Goal: Task Accomplishment & Management: Complete application form

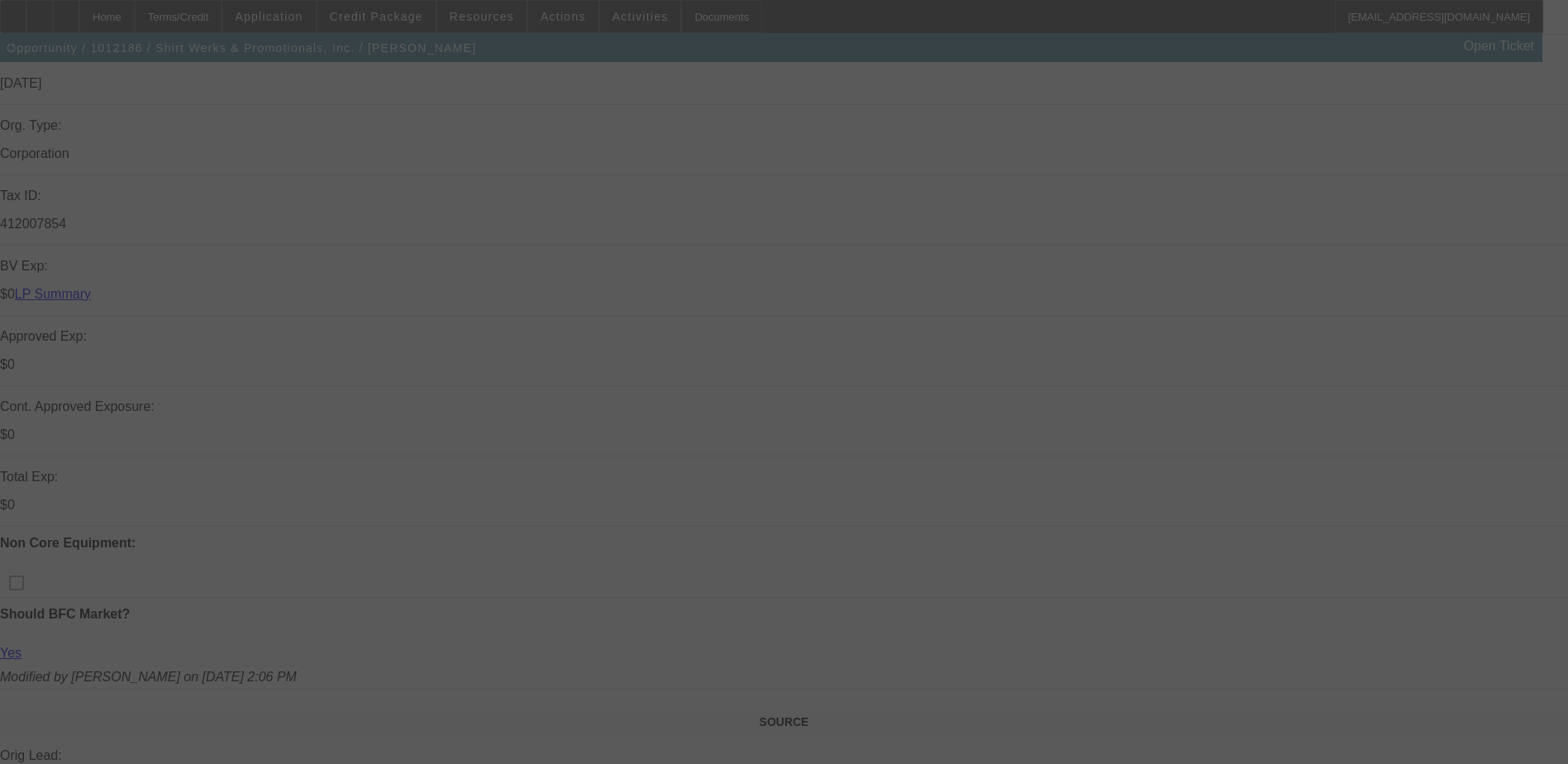
scroll to position [496, 0]
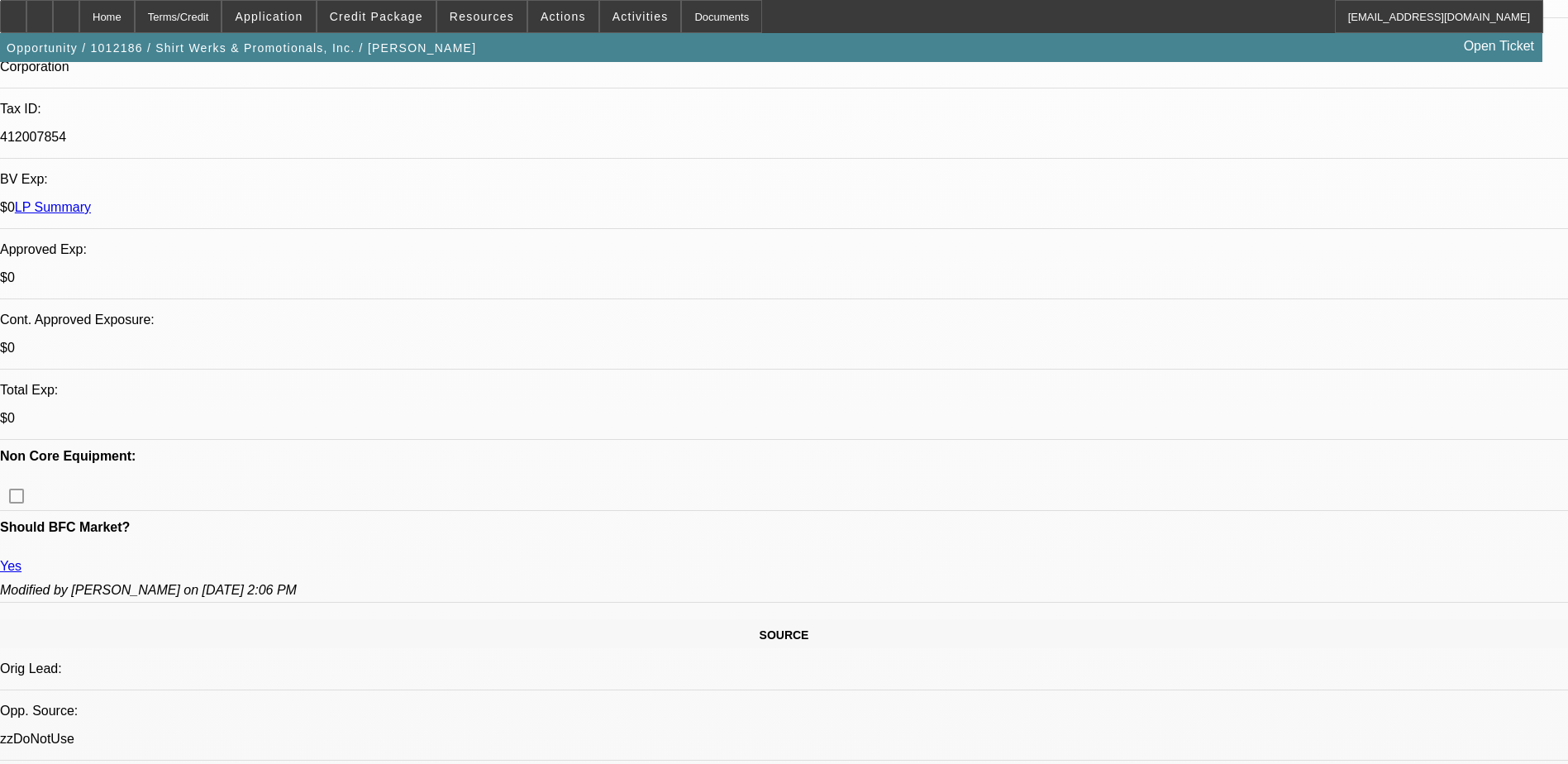
select select "0"
select select "3"
select select "0"
select select "3"
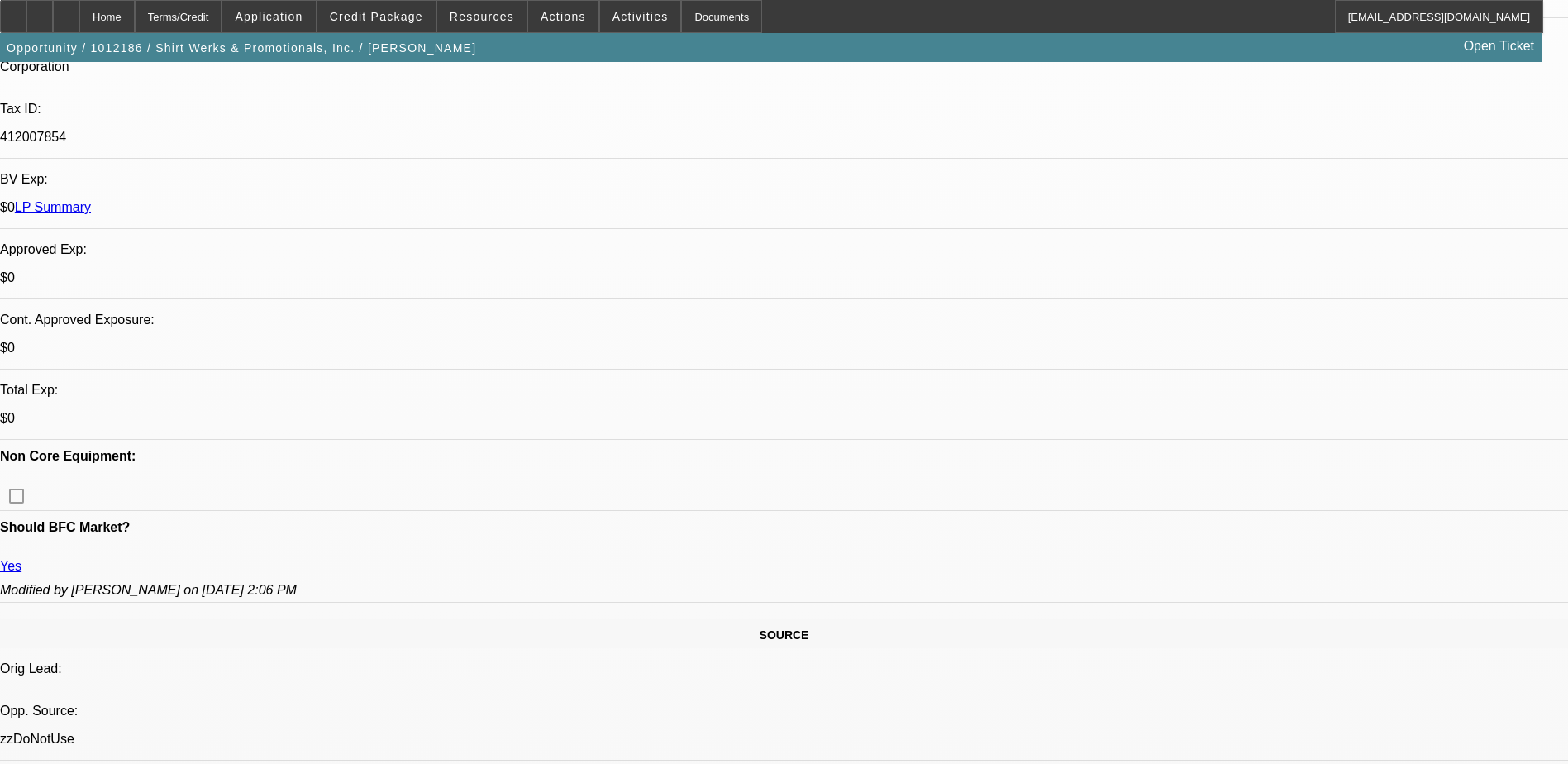
select select "0"
select select "2"
select select "0"
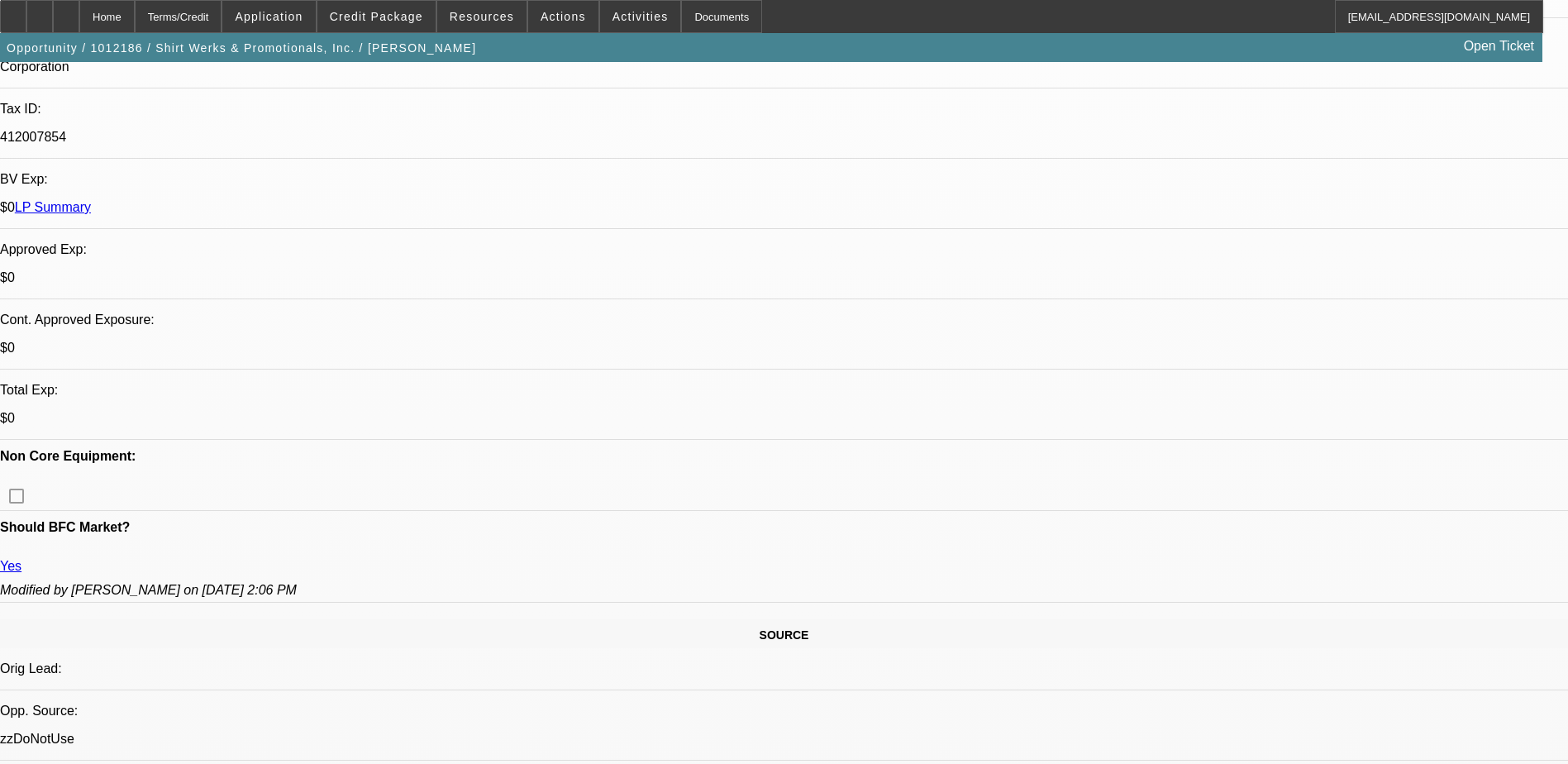
select select "2"
select select "0"
select select "1"
select select "2"
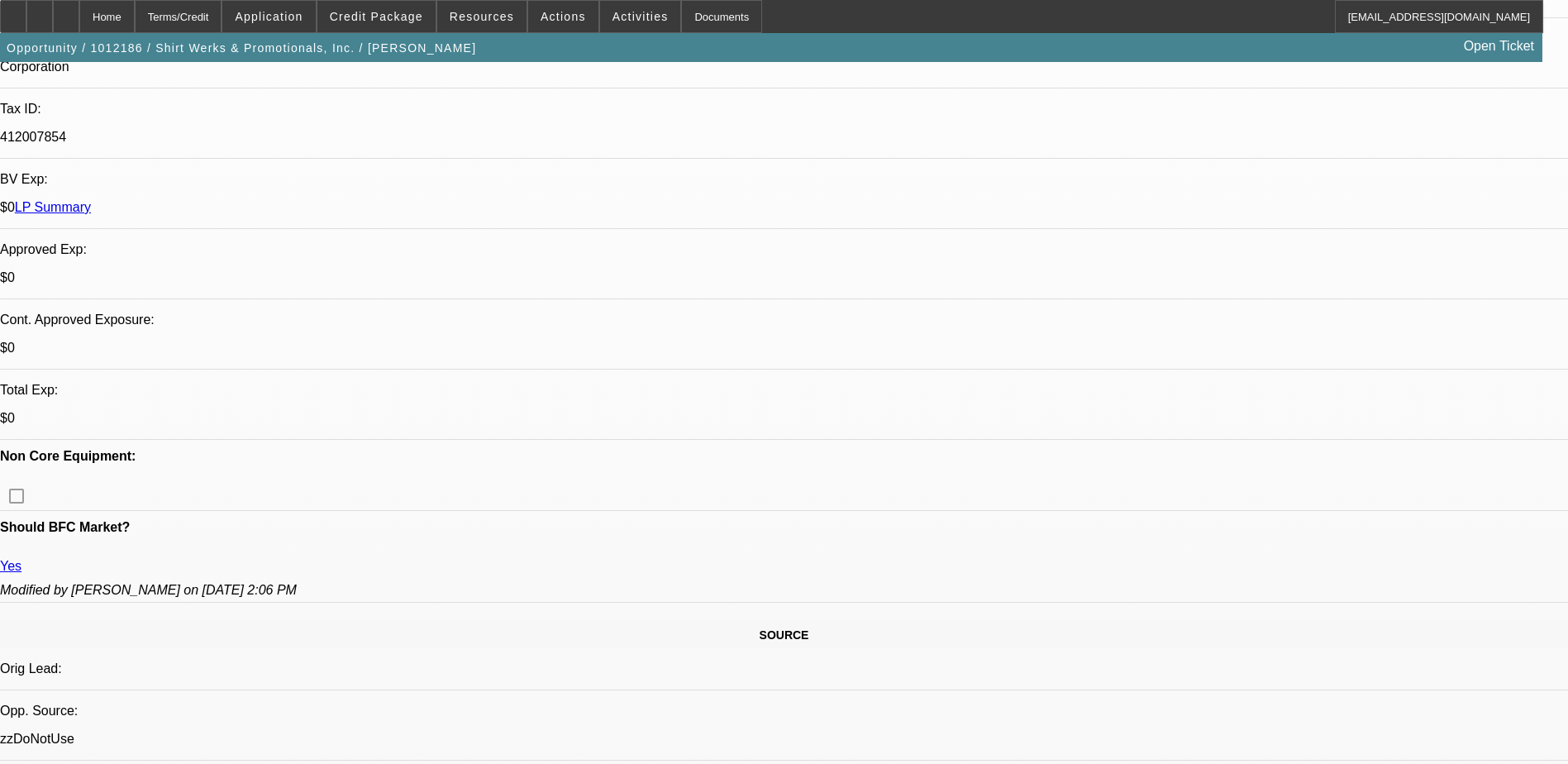
select select "1"
select select "2"
select select "1"
select select "2"
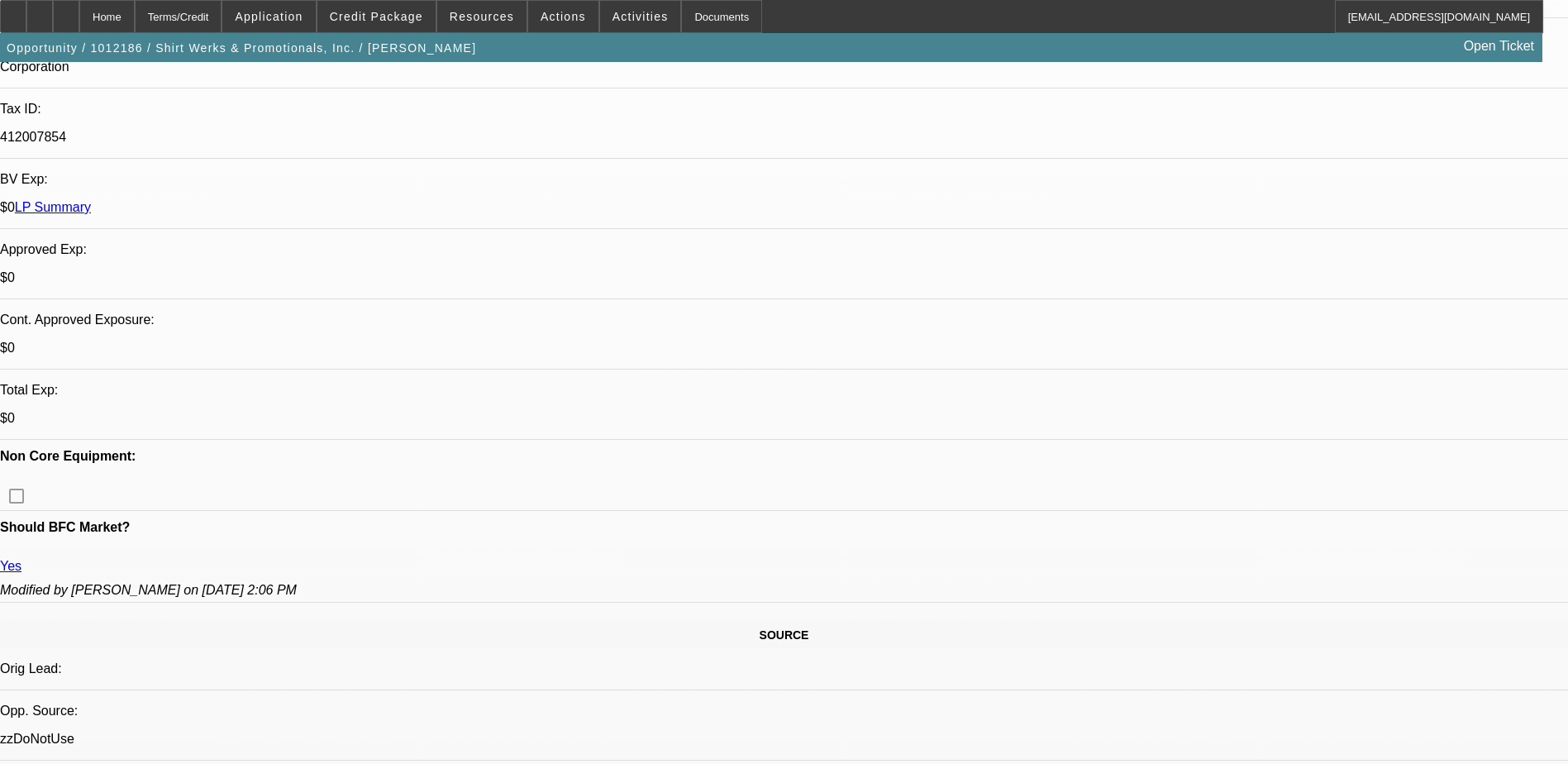
select select "2"
select select "1"
select select "2"
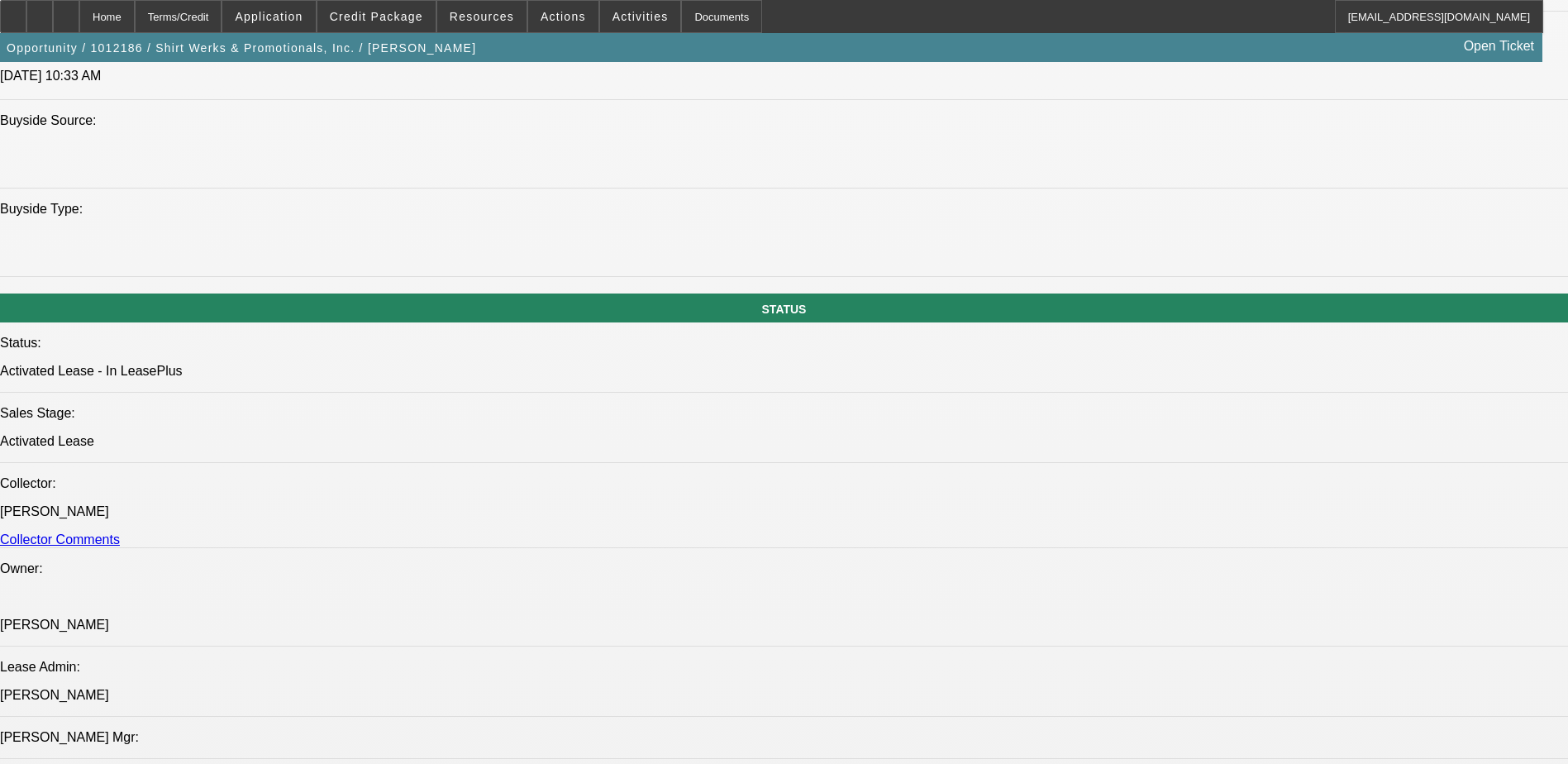
scroll to position [1820, 0]
